Goal: Information Seeking & Learning: Find specific fact

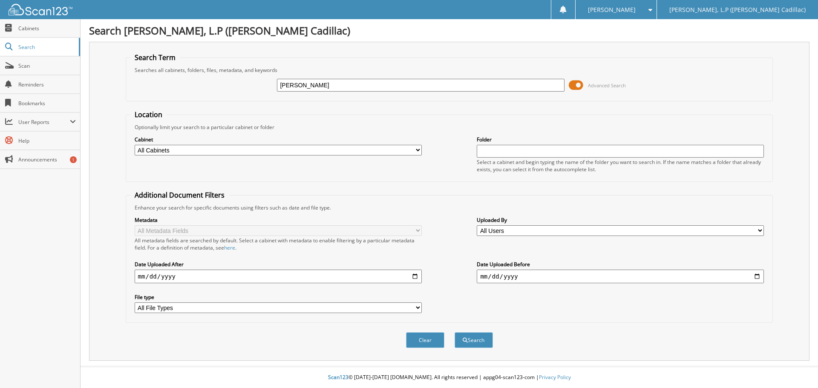
type input "[PERSON_NAME]"
click at [455, 332] on button "Search" at bounding box center [474, 340] width 38 height 16
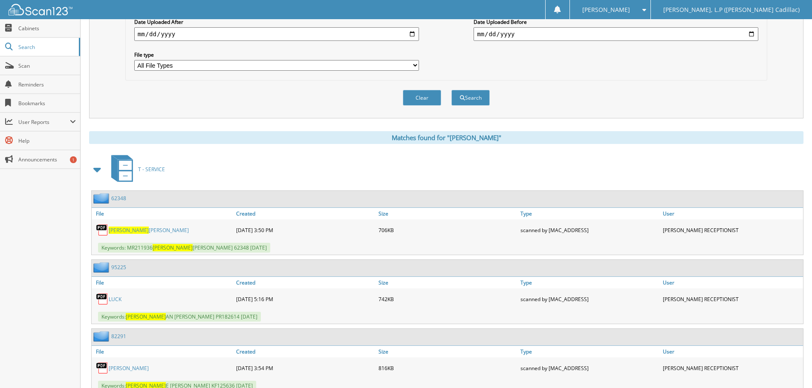
scroll to position [298, 0]
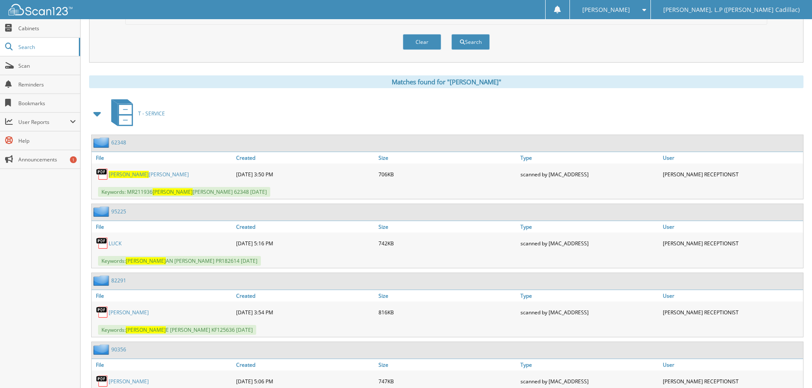
click at [96, 113] on span at bounding box center [98, 113] width 12 height 15
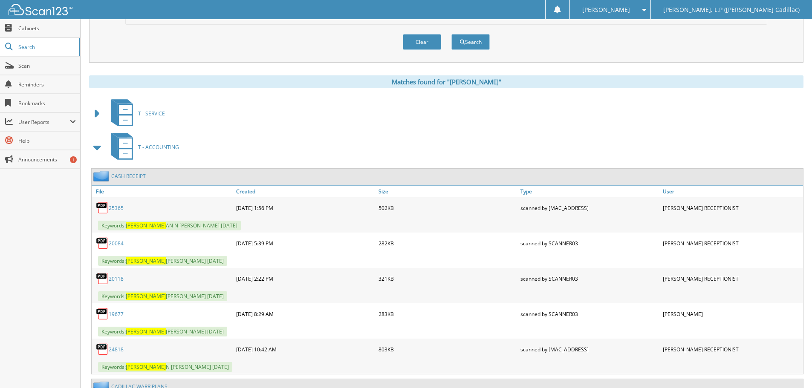
click at [96, 146] on span at bounding box center [98, 147] width 12 height 15
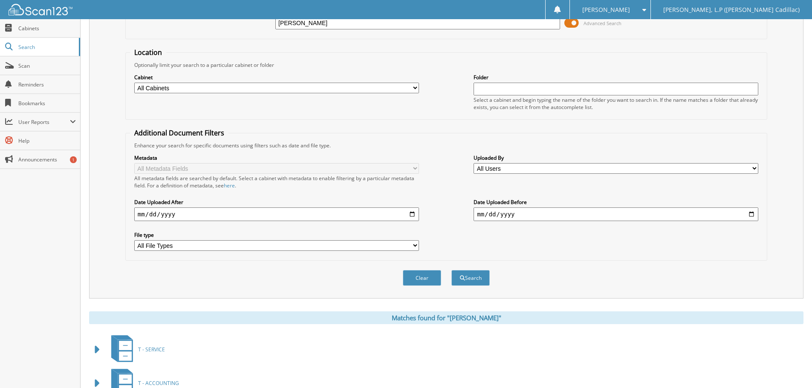
scroll to position [0, 0]
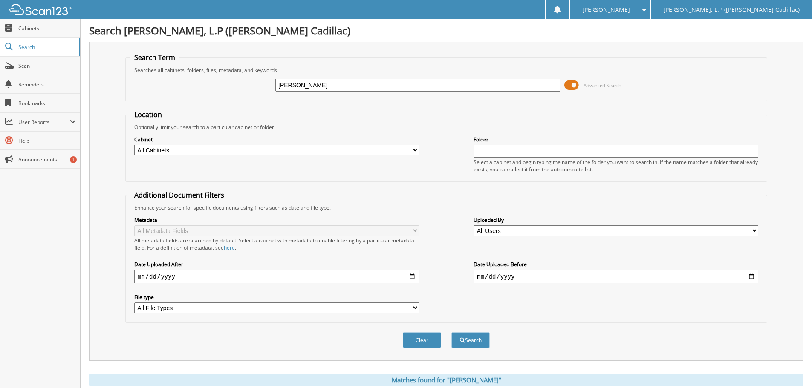
drag, startPoint x: 304, startPoint y: 84, endPoint x: 231, endPoint y: 75, distance: 74.3
click at [235, 75] on div "kristi Advanced Search" at bounding box center [446, 85] width 633 height 23
type input "roberts"
click at [451, 332] on button "Search" at bounding box center [470, 340] width 38 height 16
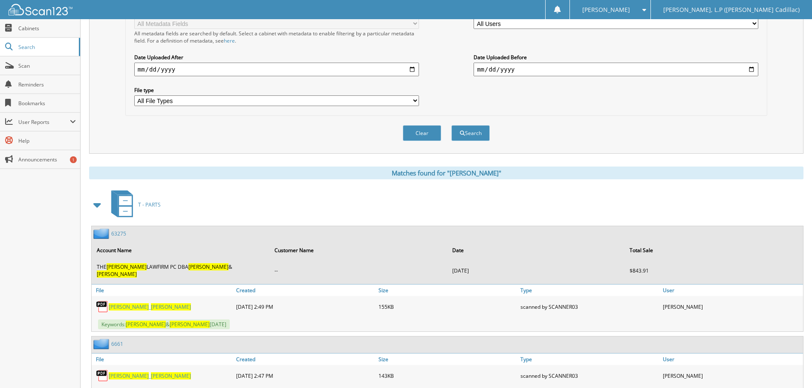
scroll to position [251, 0]
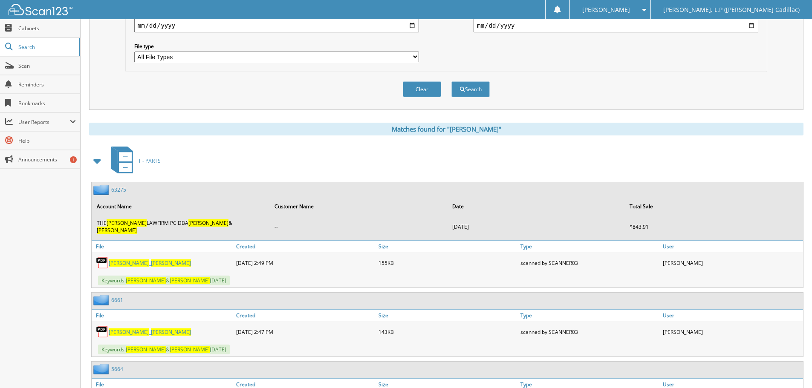
click at [92, 159] on span at bounding box center [98, 160] width 12 height 15
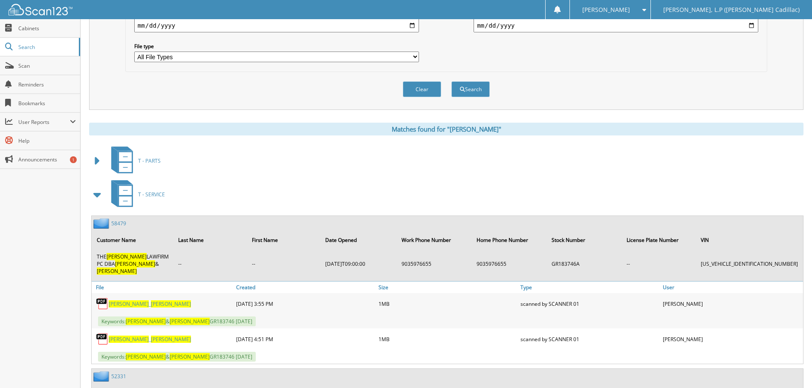
click at [100, 195] on span at bounding box center [98, 194] width 12 height 15
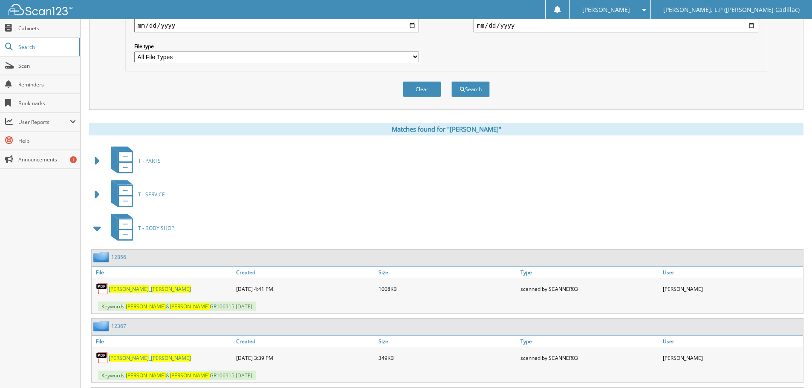
click at [91, 226] on span at bounding box center [97, 228] width 17 height 20
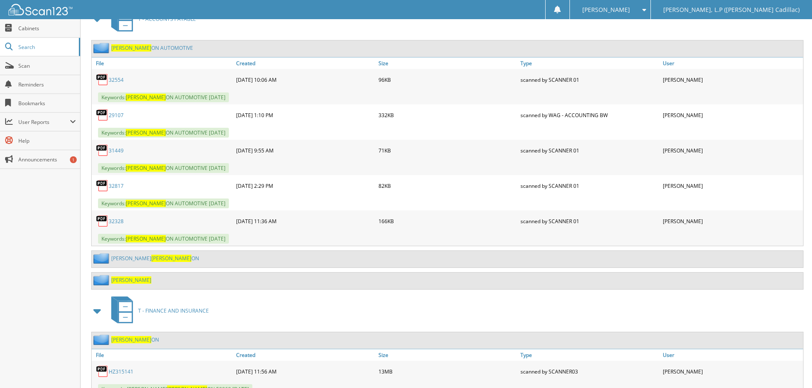
scroll to position [677, 0]
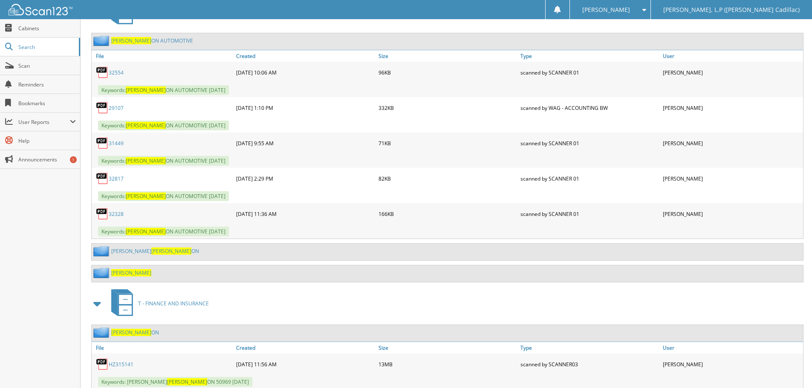
click at [127, 272] on span "[PERSON_NAME]" at bounding box center [131, 272] width 40 height 7
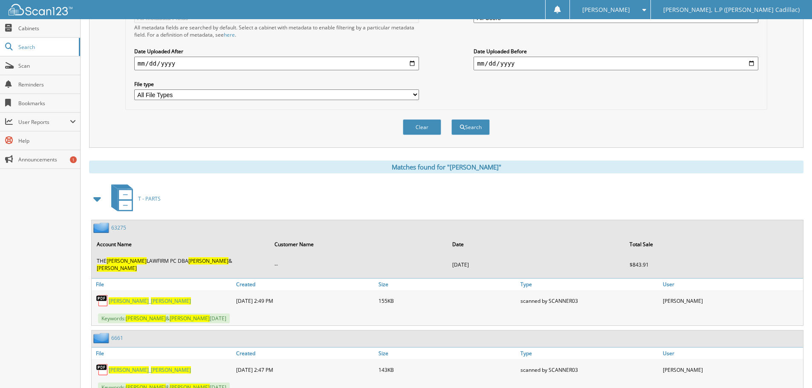
click at [95, 201] on span at bounding box center [98, 198] width 12 height 15
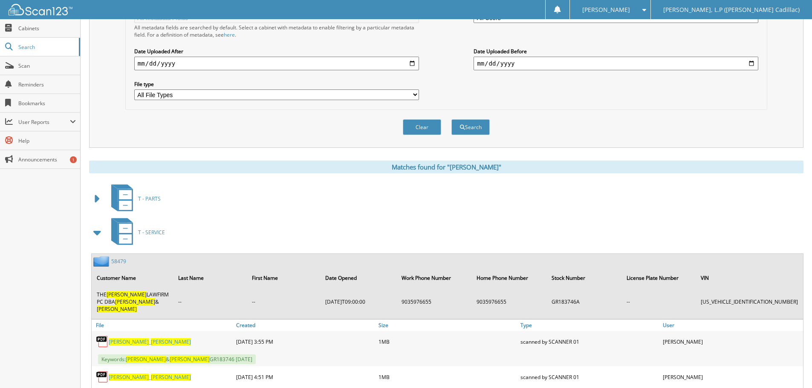
click at [97, 233] on span at bounding box center [98, 232] width 12 height 15
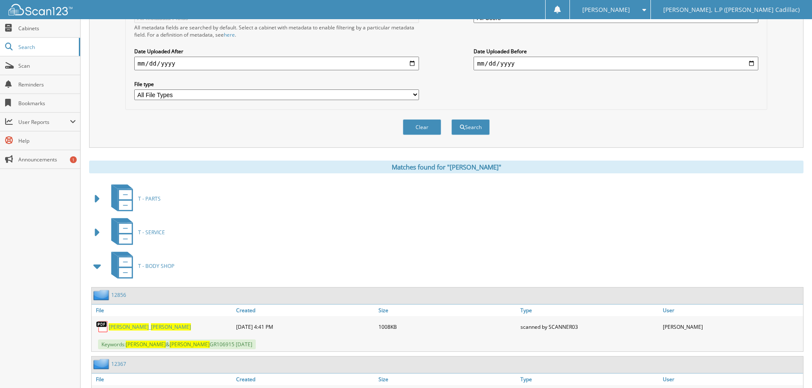
click at [98, 264] on span at bounding box center [98, 266] width 12 height 15
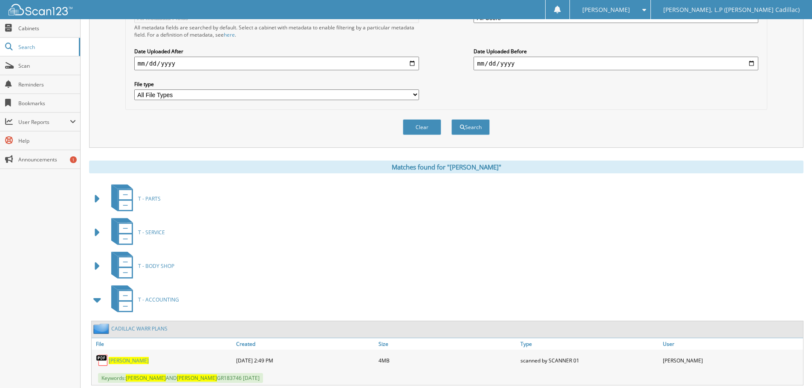
click at [95, 301] on span at bounding box center [98, 299] width 12 height 15
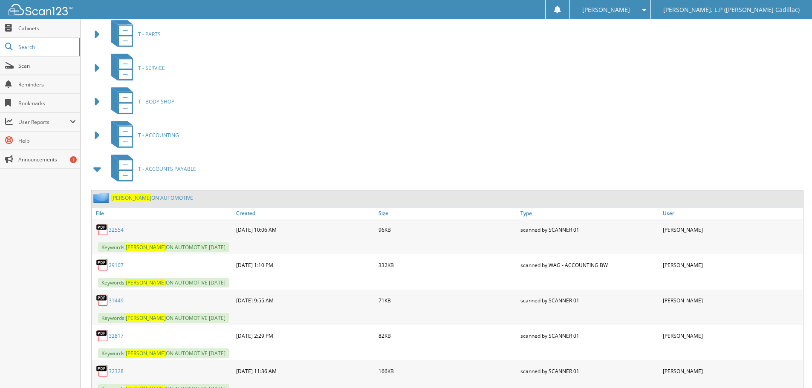
scroll to position [426, 0]
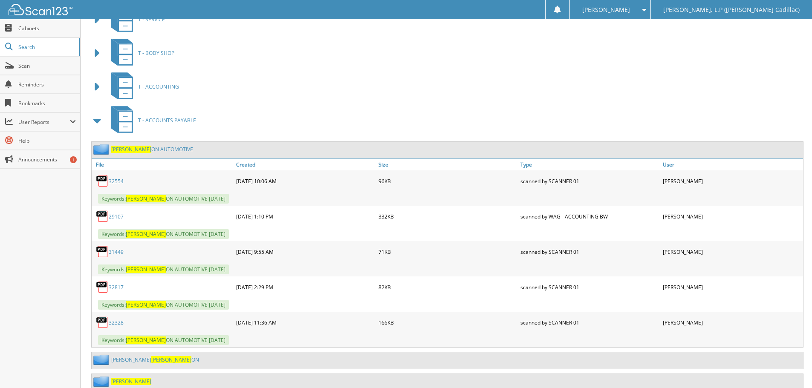
click at [96, 120] on span at bounding box center [98, 120] width 12 height 15
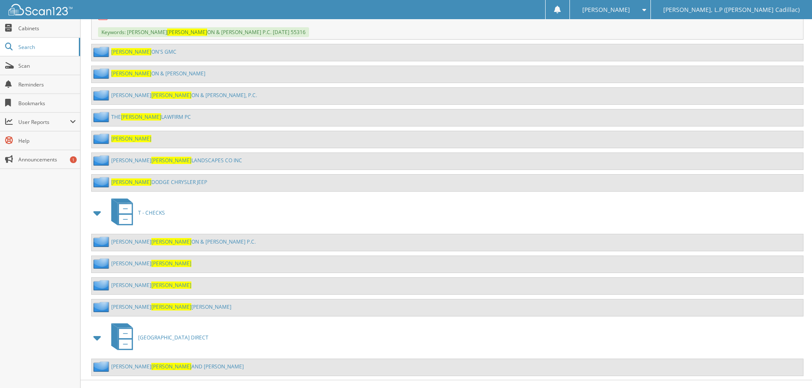
scroll to position [849, 0]
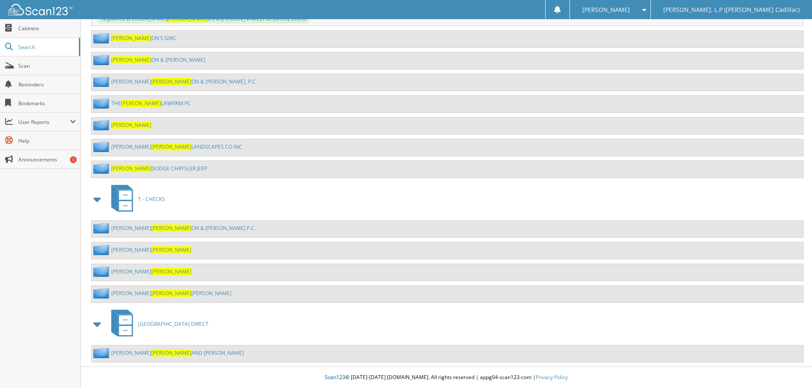
click at [120, 128] on span "[PERSON_NAME]" at bounding box center [131, 124] width 40 height 7
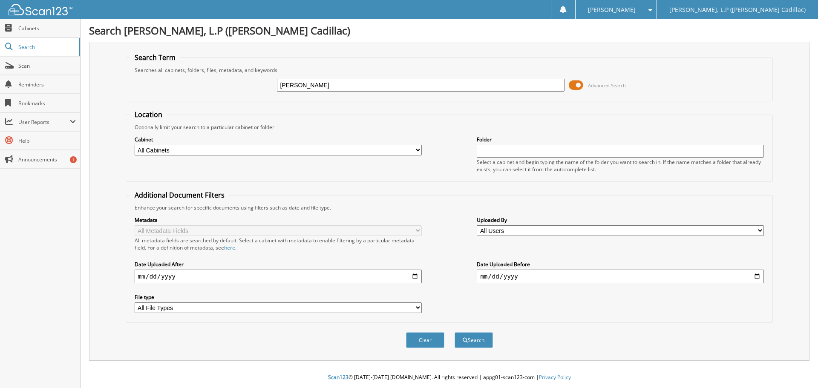
type input "[PERSON_NAME]"
click at [455, 332] on button "Search" at bounding box center [474, 340] width 38 height 16
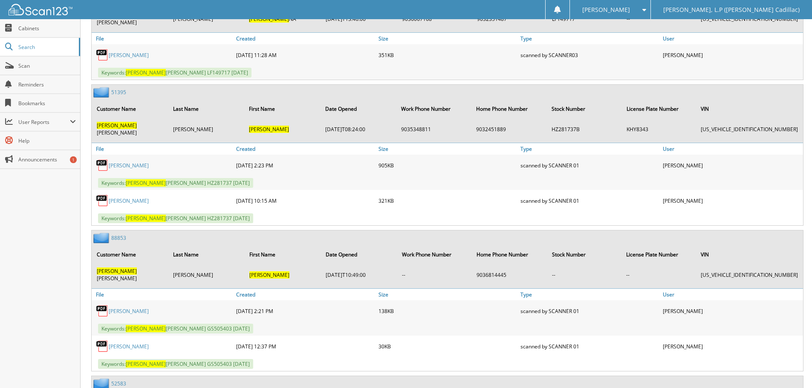
scroll to position [7075, 0]
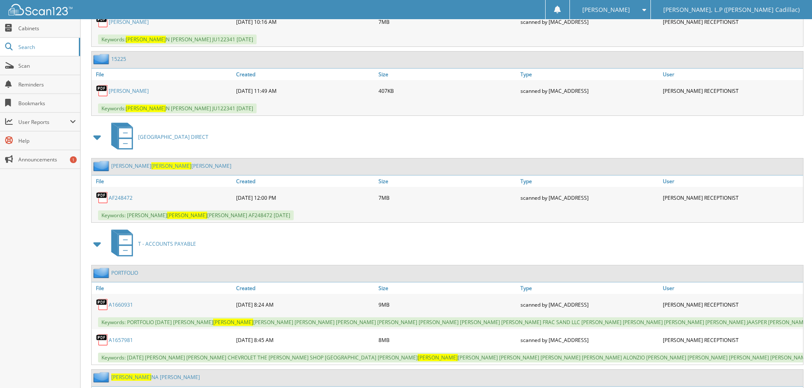
scroll to position [13121, 0]
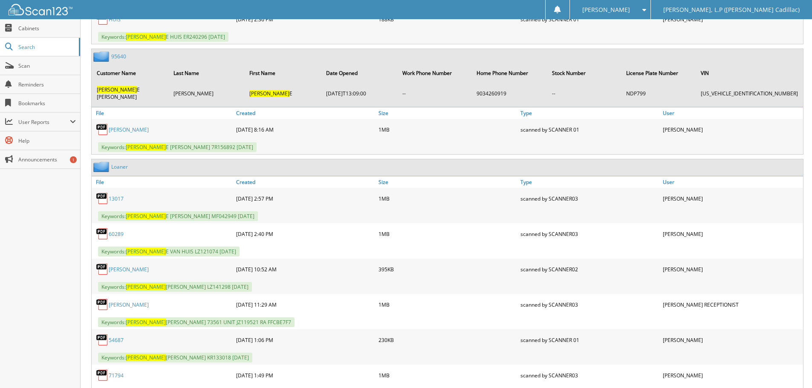
scroll to position [0, 0]
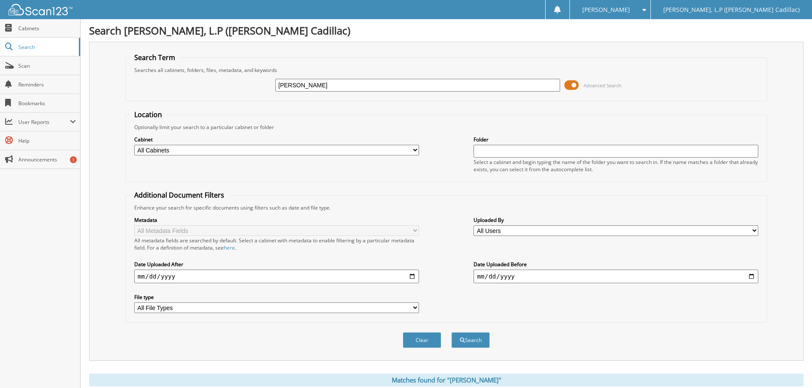
click at [300, 85] on input "kristi" at bounding box center [417, 85] width 285 height 13
type input "k"
type input "roberts and roberts"
click at [451, 332] on button "Search" at bounding box center [470, 340] width 38 height 16
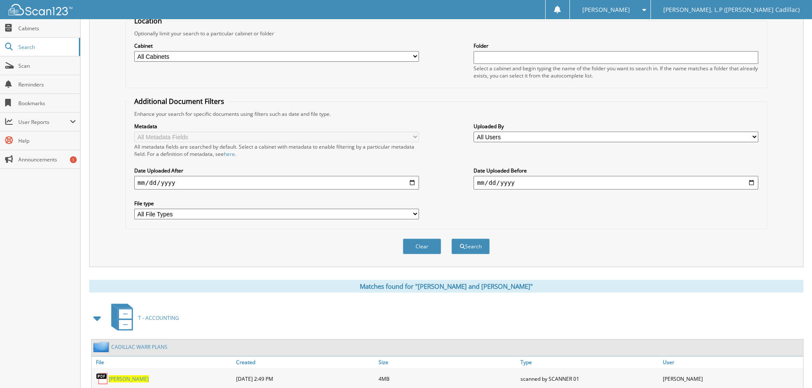
scroll to position [341, 0]
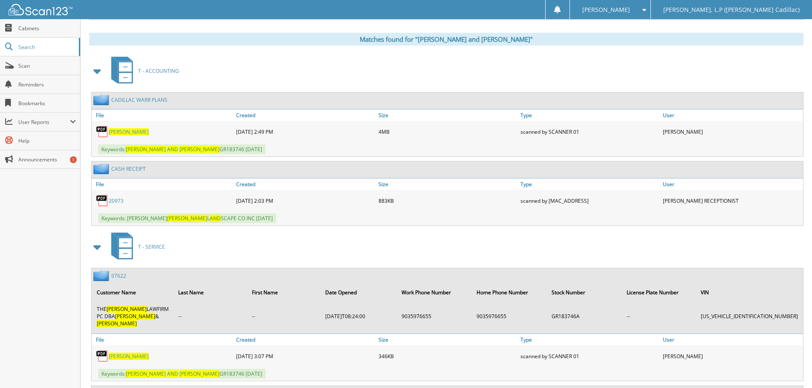
click at [95, 246] on span at bounding box center [98, 247] width 12 height 15
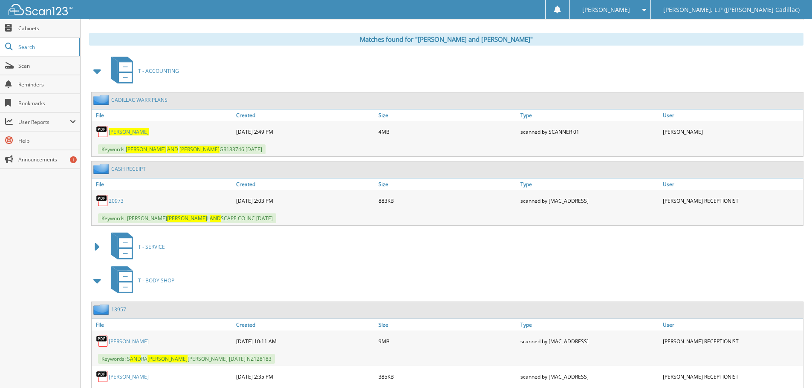
click at [100, 281] on span at bounding box center [98, 280] width 12 height 15
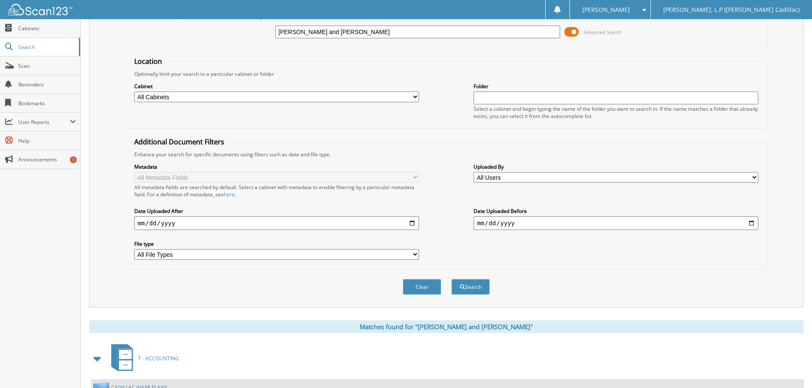
scroll to position [0, 0]
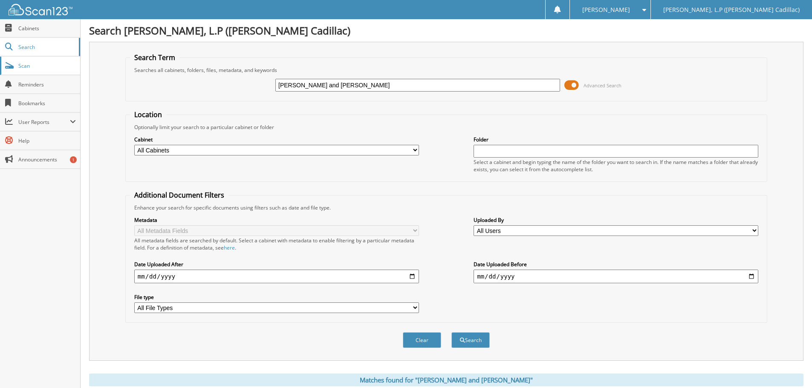
drag, startPoint x: 335, startPoint y: 80, endPoint x: 0, endPoint y: 70, distance: 335.6
type input "[PERSON_NAME]"
click at [451, 332] on button "Search" at bounding box center [470, 340] width 38 height 16
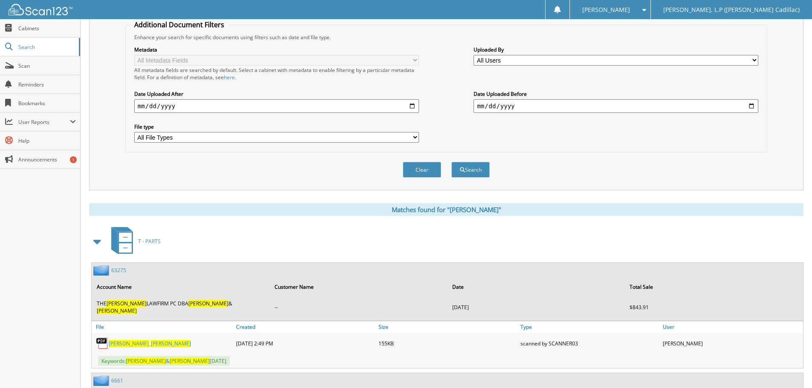
scroll to position [170, 0]
click at [102, 243] on span at bounding box center [98, 241] width 12 height 15
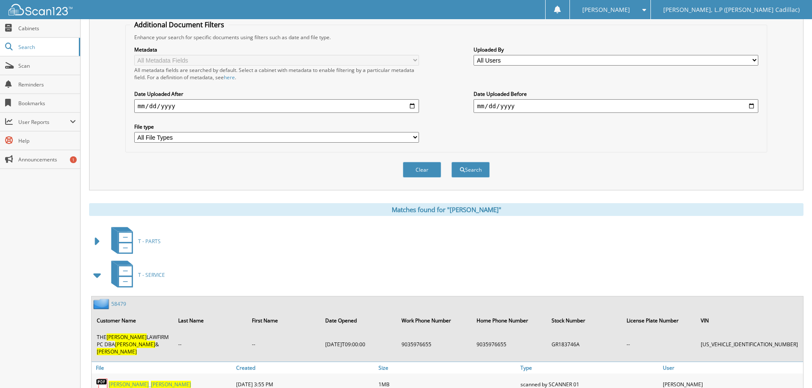
scroll to position [0, 0]
click at [98, 276] on span at bounding box center [98, 275] width 12 height 15
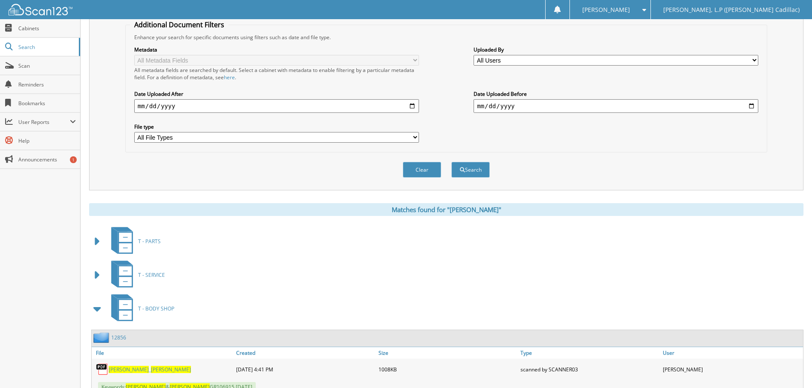
click at [98, 309] on span at bounding box center [98, 308] width 12 height 15
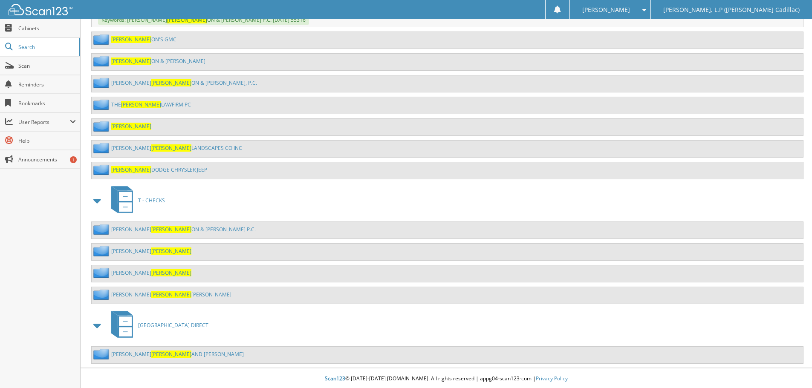
scroll to position [1250, 0]
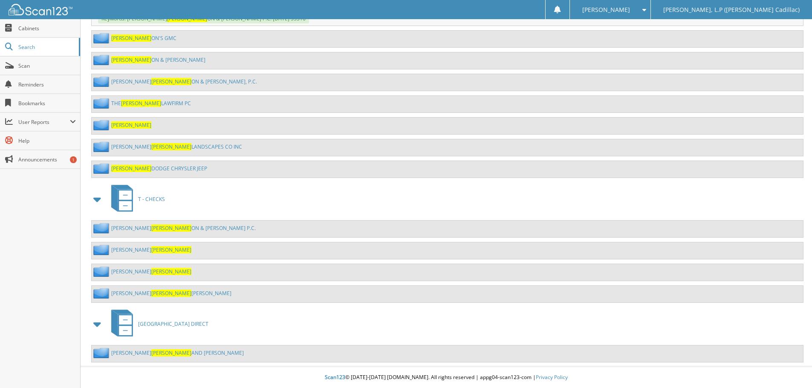
click at [118, 124] on span "[PERSON_NAME]" at bounding box center [131, 124] width 40 height 7
